Goal: Find specific page/section: Find specific page/section

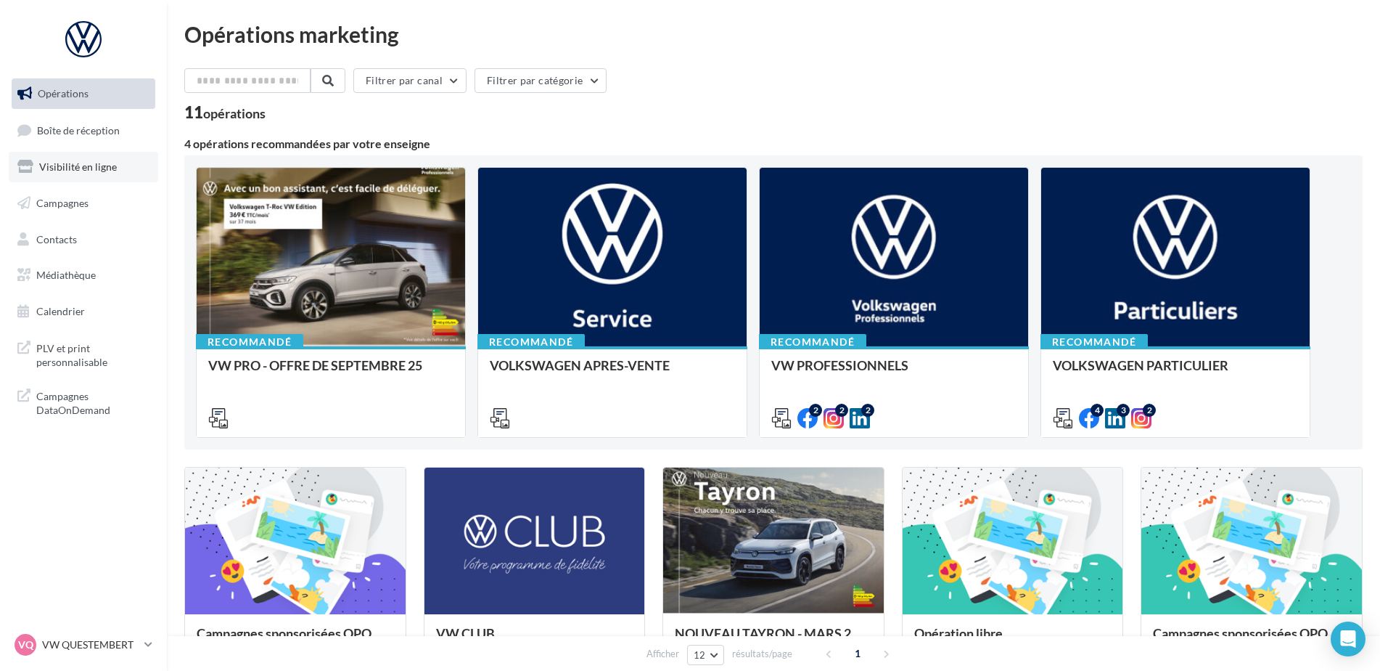
click at [111, 173] on link "Visibilité en ligne" at bounding box center [84, 167] width 150 height 30
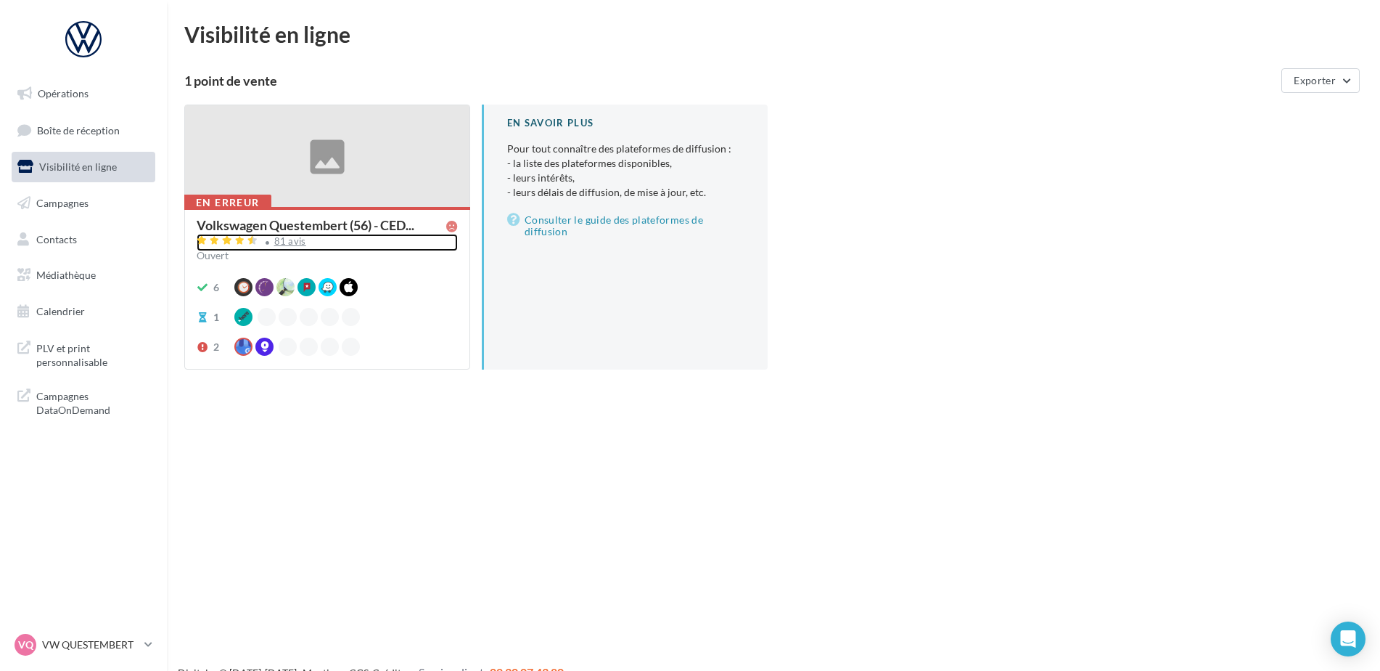
click at [282, 241] on div "81 avis" at bounding box center [290, 241] width 32 height 9
